Goal: Book appointment/travel/reservation

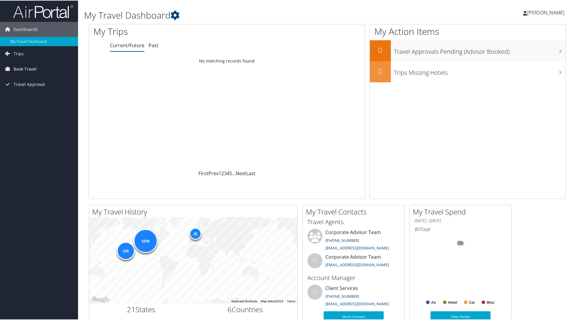
click at [23, 68] on span "Book Travel" at bounding box center [25, 68] width 23 height 15
click at [39, 100] on link "Book/Manage Online Trips" at bounding box center [39, 98] width 78 height 9
